Goal: Use online tool/utility: Use online tool/utility

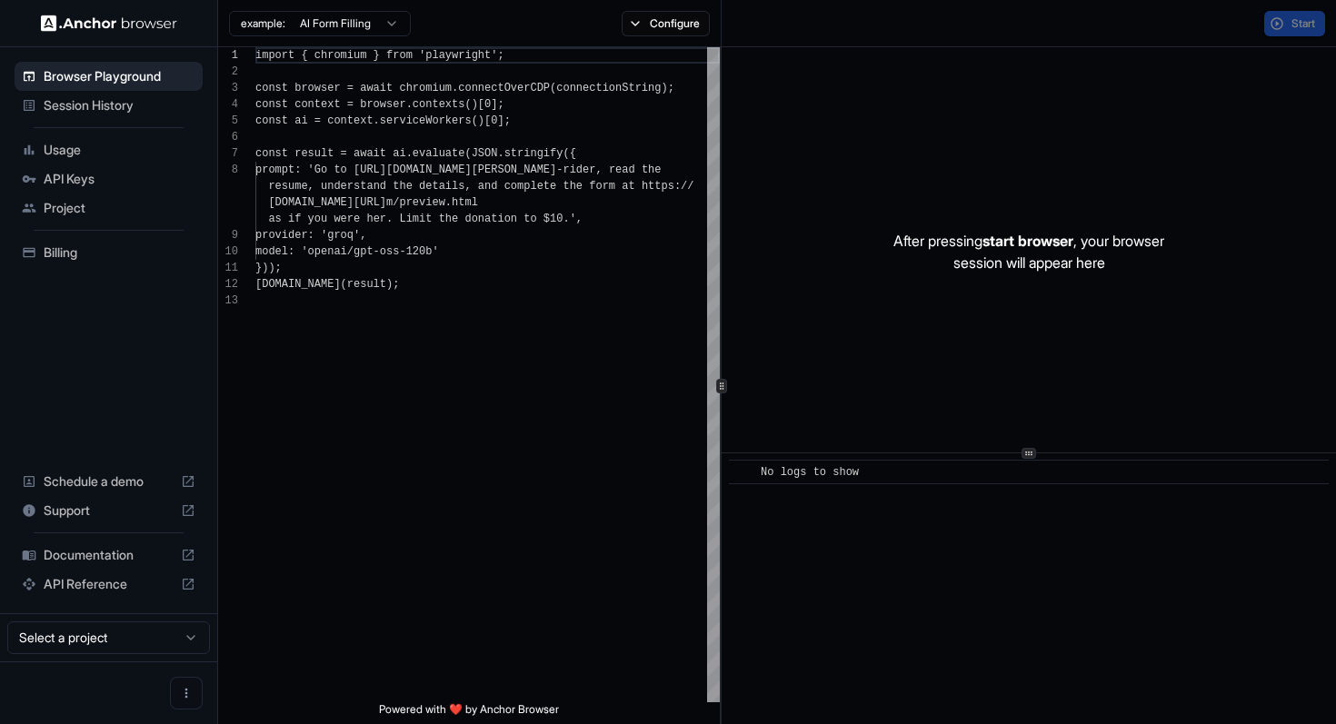
scroll to position [115, 0]
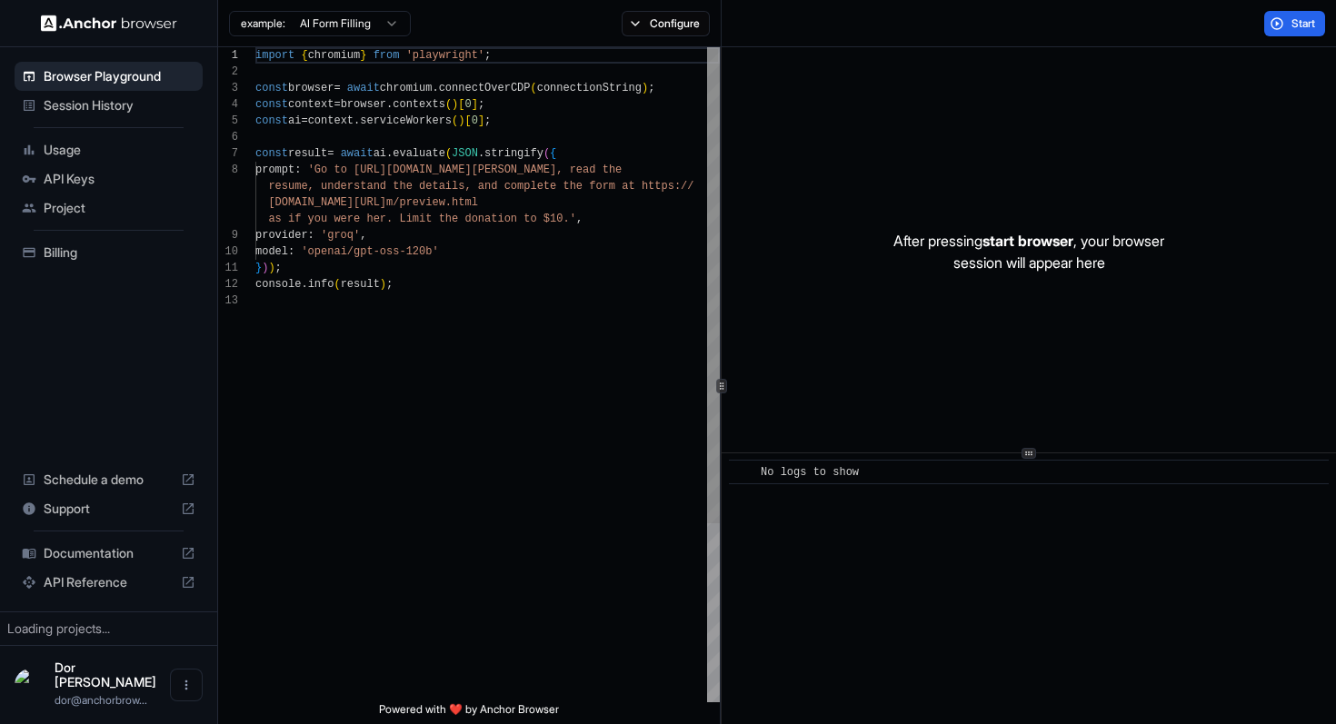
scroll to position [115, 0]
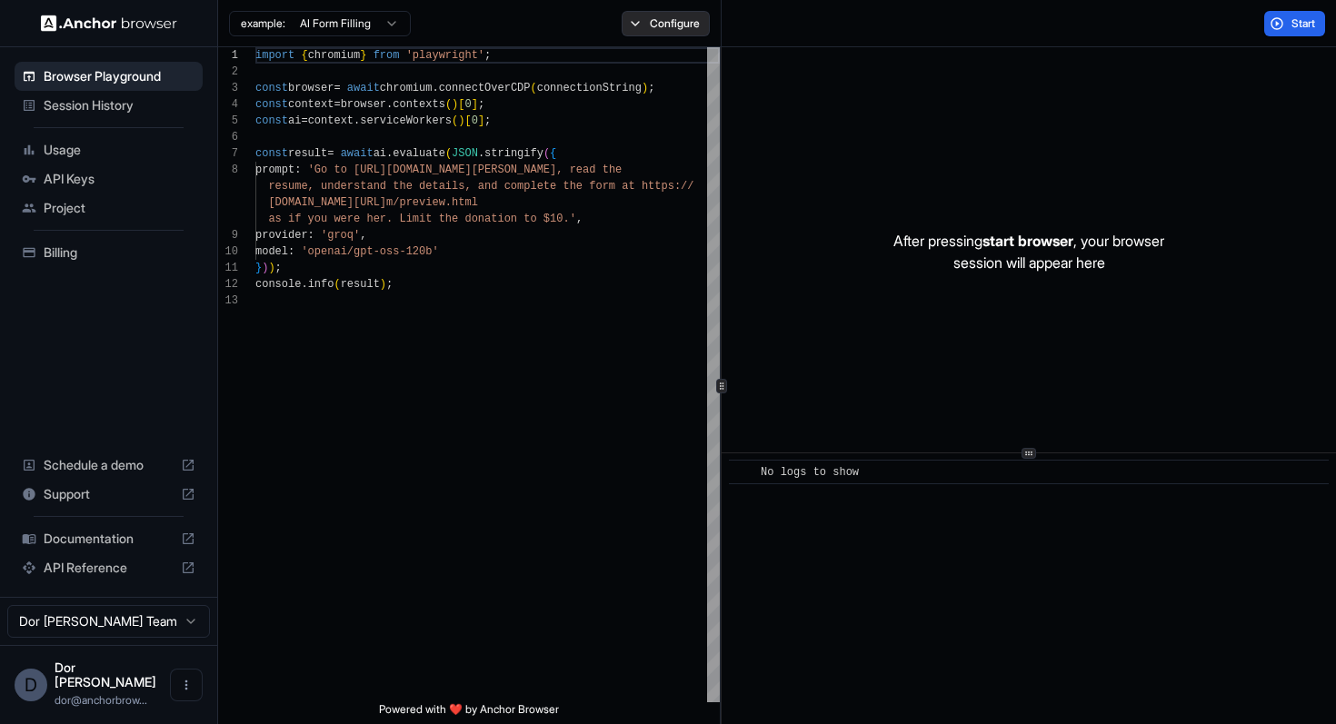
click at [662, 25] on button "Configure" at bounding box center [666, 23] width 88 height 25
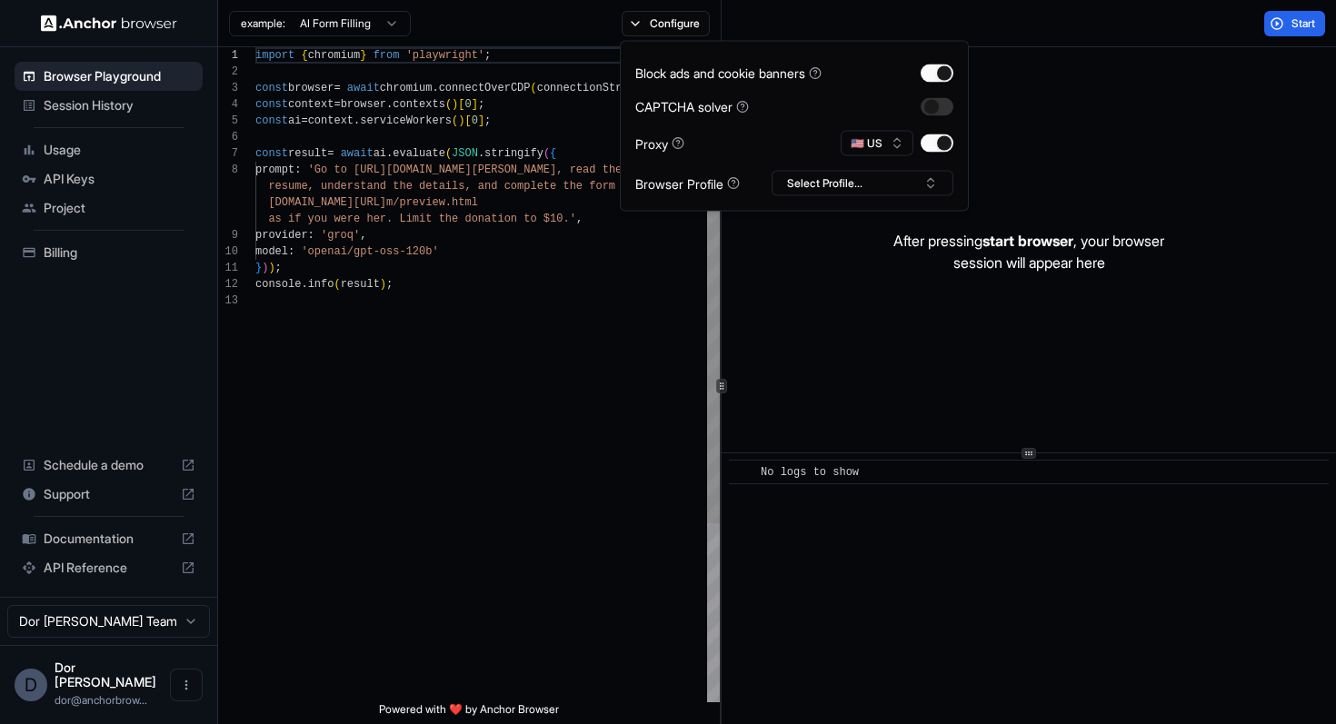
click at [404, 427] on div "import { chromium } from 'playwright' ; const browser = await chromium . connec…" at bounding box center [487, 497] width 464 height 901
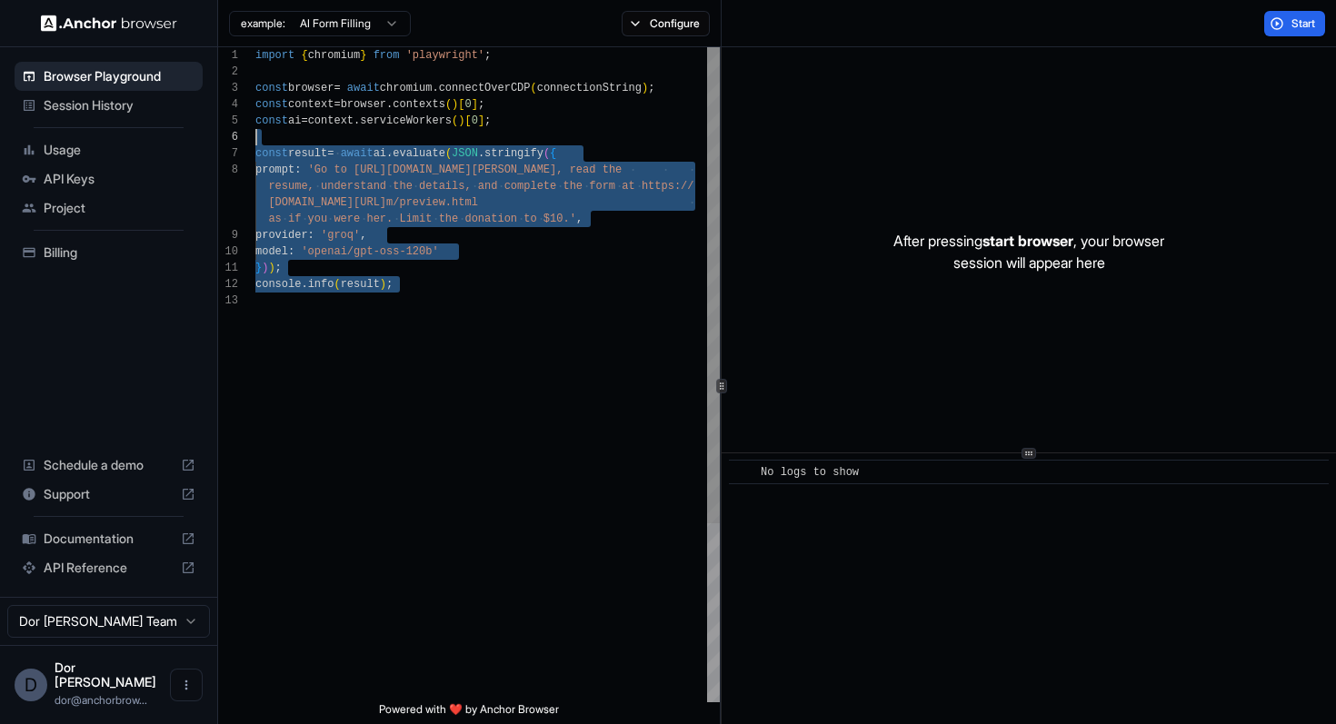
scroll to position [82, 0]
drag, startPoint x: 389, startPoint y: 338, endPoint x: 232, endPoint y: 145, distance: 249.4
click at [255, 145] on div "import { chromium } from 'playwright' ; const browser = await chromium . connec…" at bounding box center [487, 497] width 464 height 901
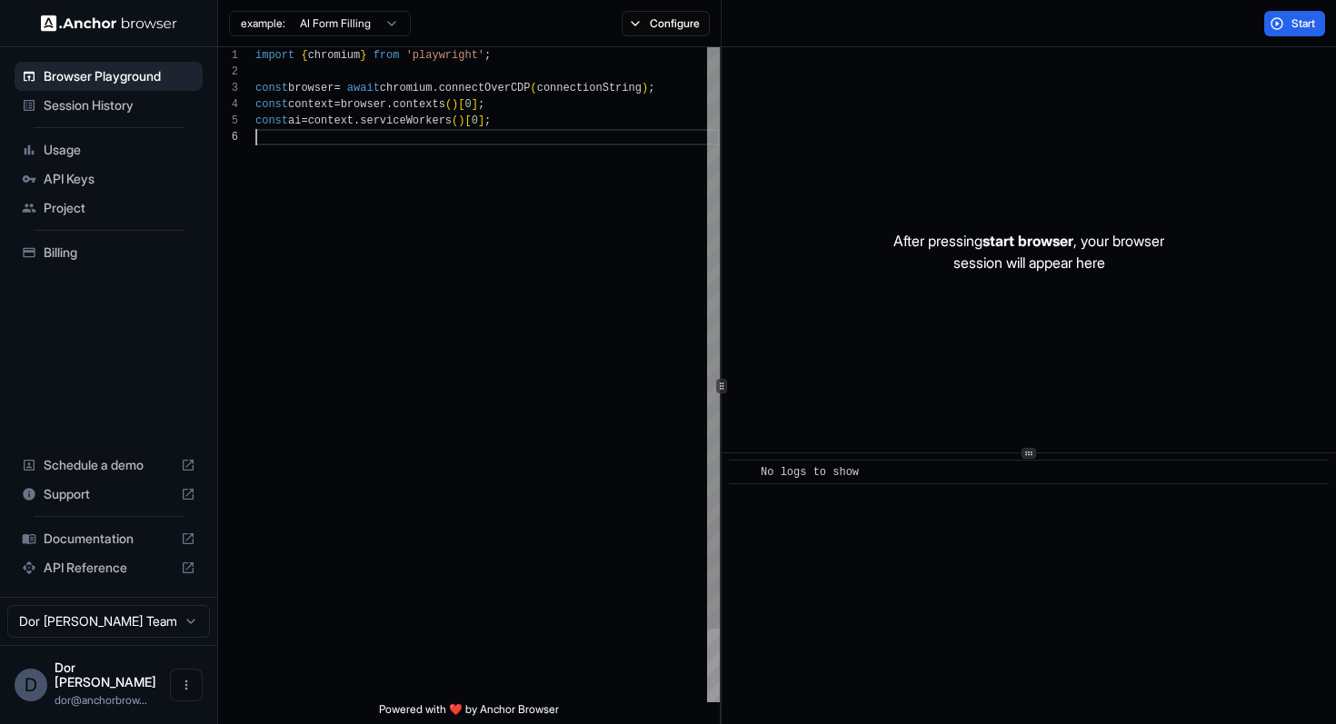
type textarea "**********"
click at [675, 23] on button "Configure" at bounding box center [666, 23] width 88 height 25
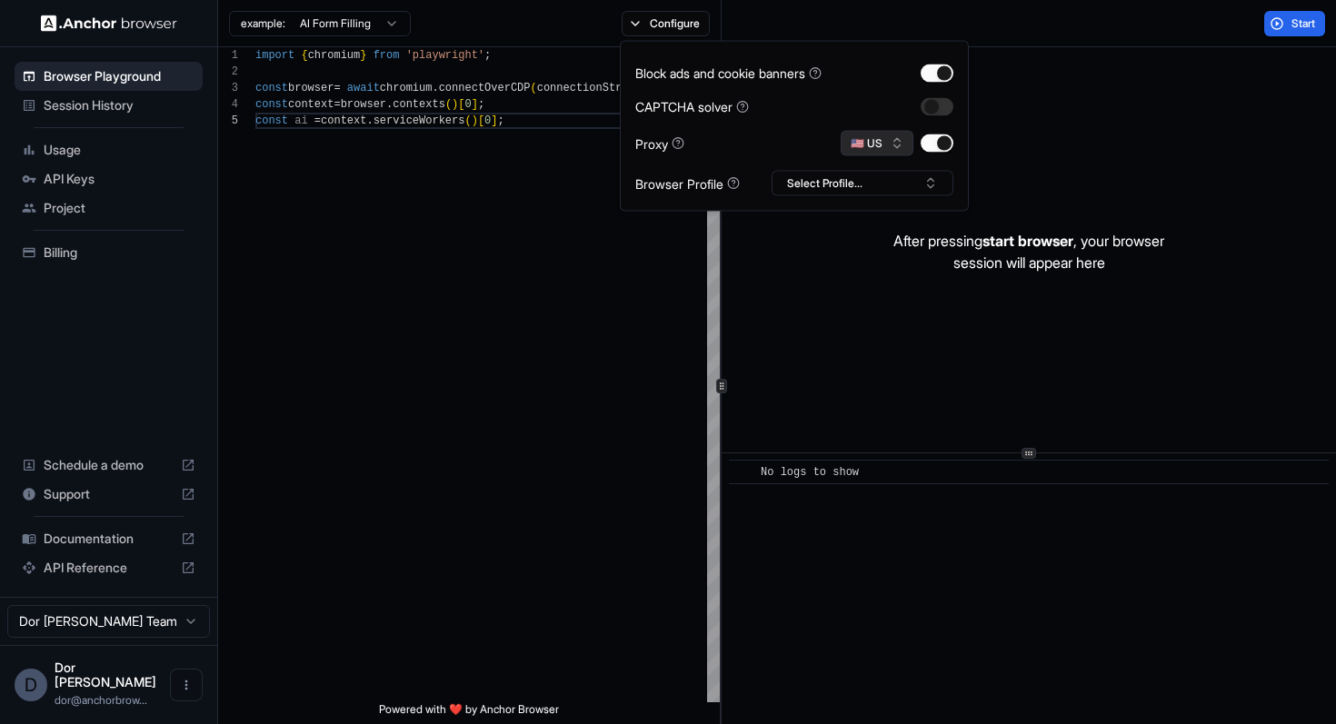
click at [884, 145] on button "🇺🇸 US" at bounding box center [877, 143] width 73 height 25
type input "**"
click at [871, 203] on div "🇫🇷 FR" at bounding box center [877, 206] width 118 height 25
click at [1051, 13] on div "Start" at bounding box center [1029, 23] width 615 height 47
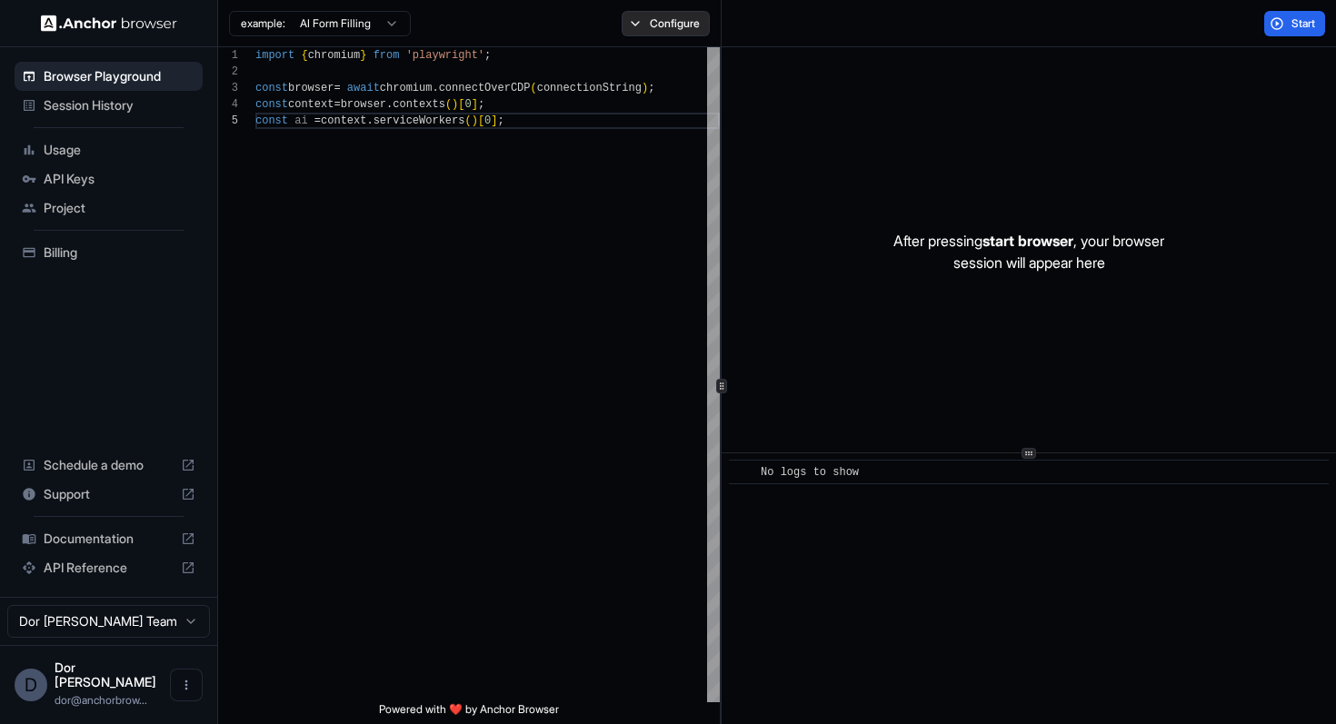
click at [673, 28] on button "Configure" at bounding box center [666, 23] width 88 height 25
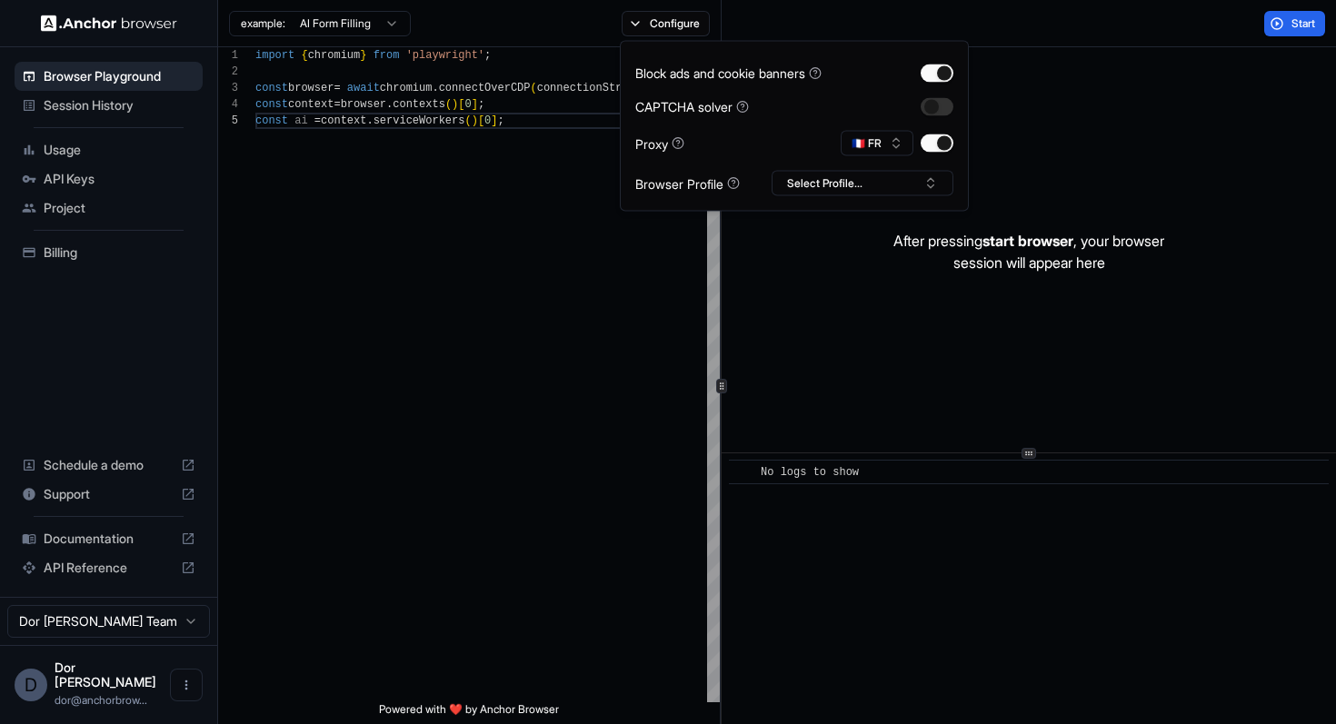
click at [1015, 25] on div "Start" at bounding box center [1029, 23] width 615 height 47
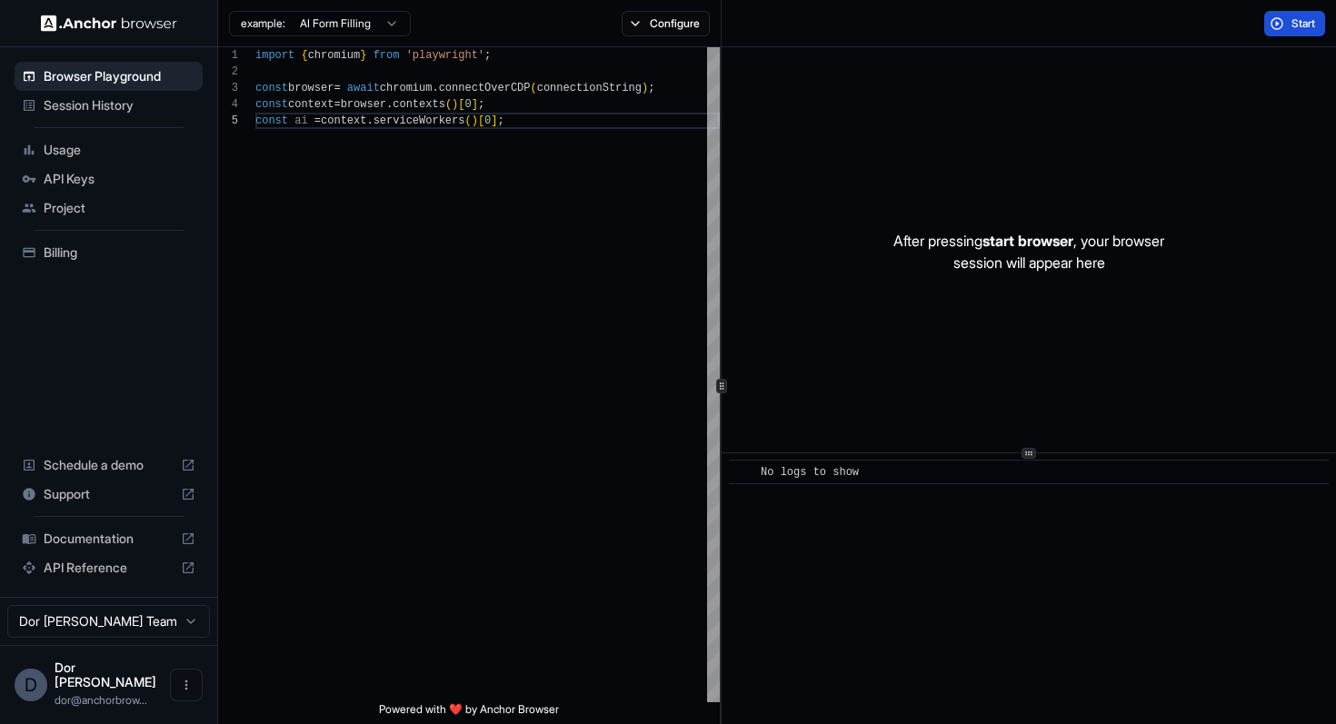
click at [1287, 25] on button "Start" at bounding box center [1294, 23] width 61 height 25
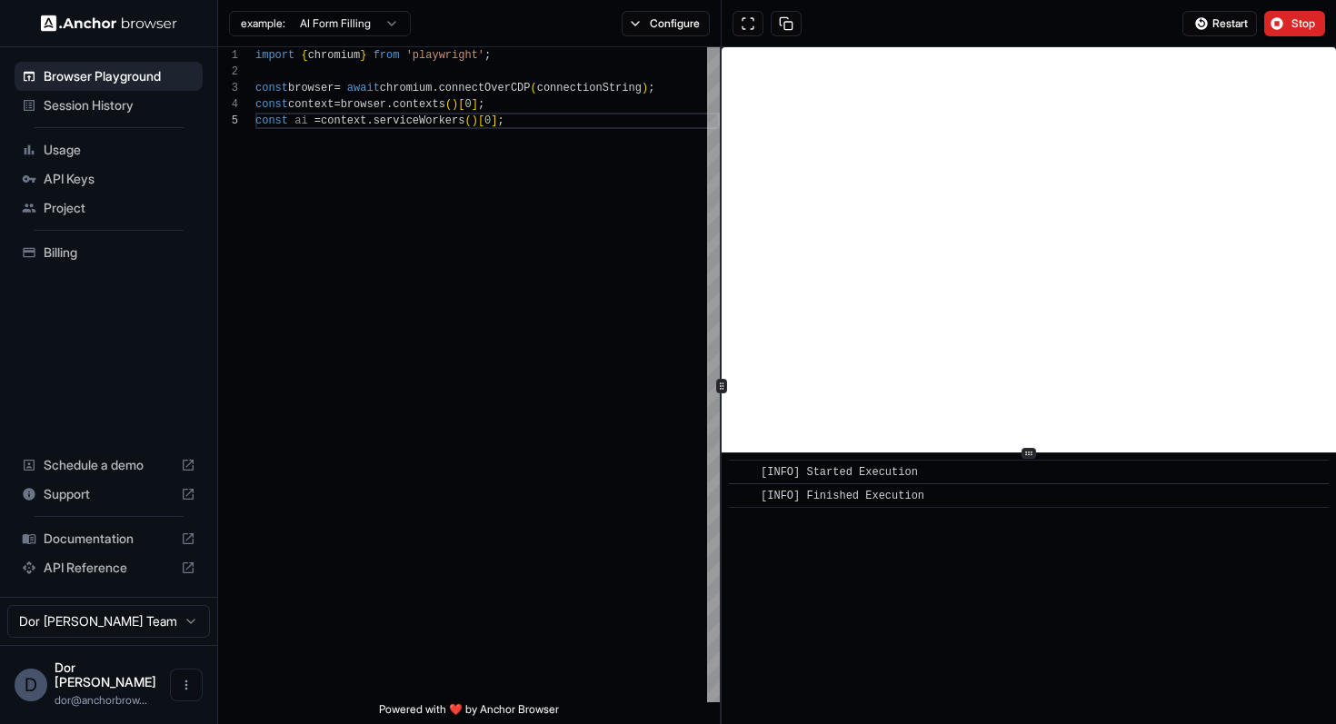
click at [1302, 23] on span "Stop" at bounding box center [1303, 23] width 25 height 15
